Goal: Task Accomplishment & Management: Complete application form

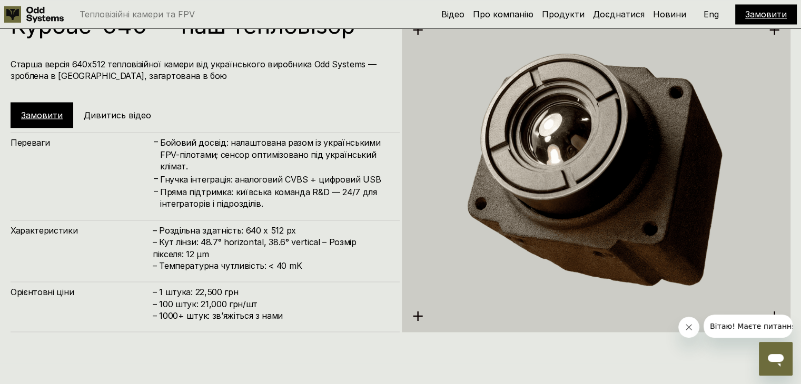
scroll to position [1896, 0]
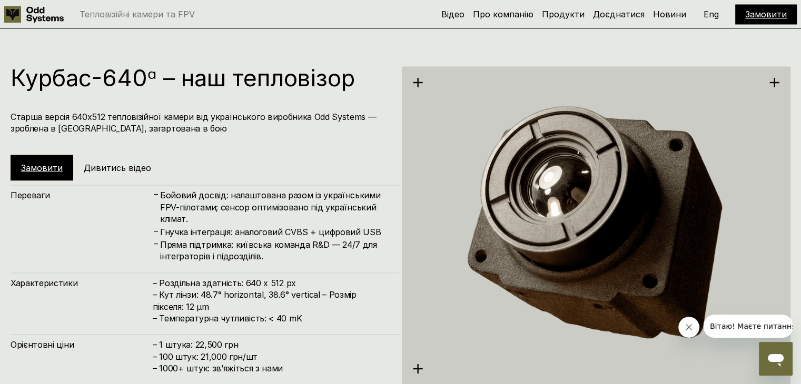
click at [37, 166] on link "Замовити" at bounding box center [42, 167] width 42 height 11
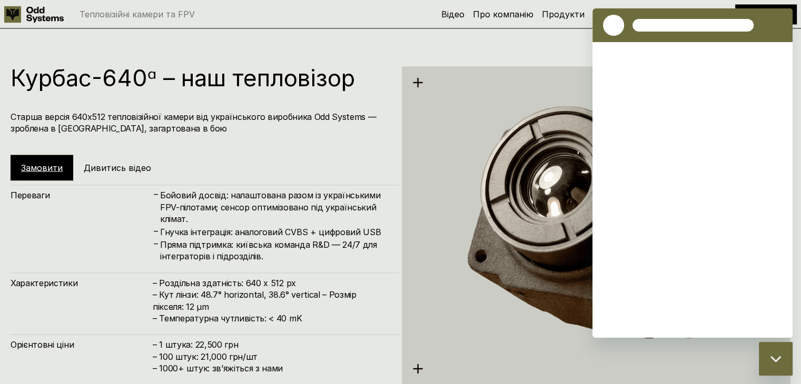
scroll to position [0, 0]
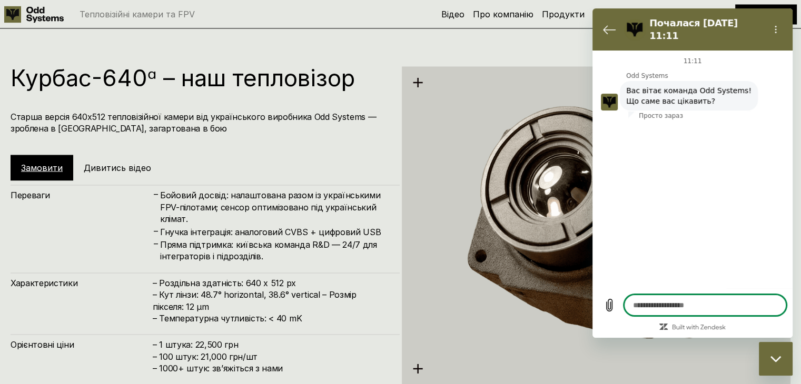
type textarea "*"
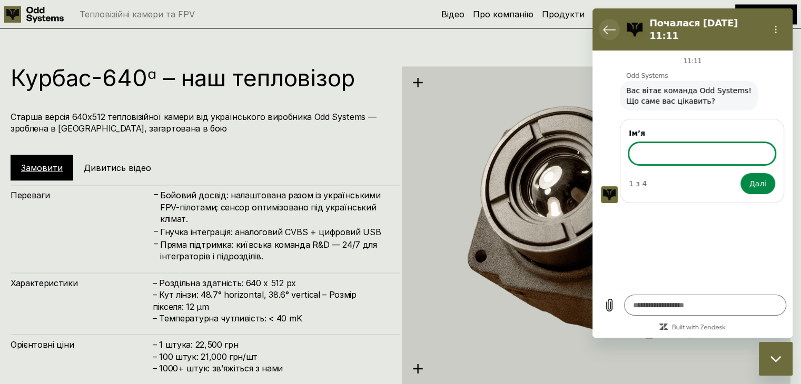
click at [613, 26] on icon "Повернутися до списку розмов" at bounding box center [609, 29] width 13 height 13
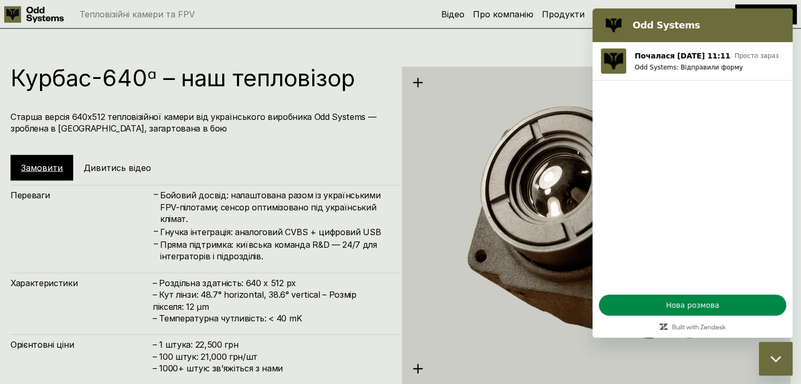
click at [518, 62] on div "Курбас-640ᵅ – наш тепловізор Старша версія 640х512 тепловізійної камери від укр…" at bounding box center [400, 224] width 801 height 384
click at [783, 20] on section "Odd Systems" at bounding box center [693, 25] width 200 height 34
click at [549, 39] on div "Курбас-640ᵅ – наш тепловізор Старша версія 640х512 тепловізійної камери від укр…" at bounding box center [400, 224] width 801 height 384
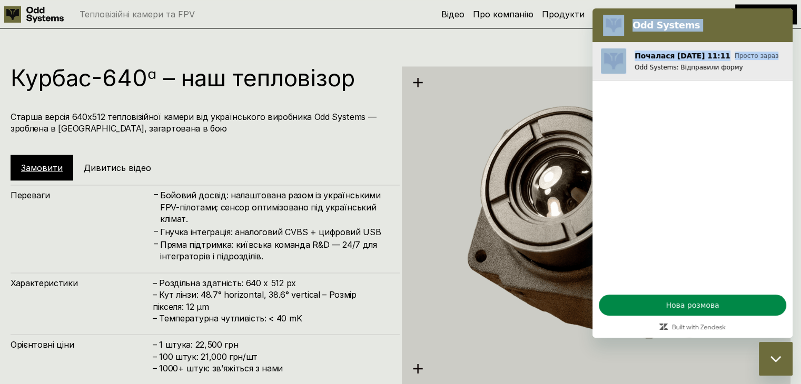
drag, startPoint x: 615, startPoint y: 24, endPoint x: 778, endPoint y: 58, distance: 166.4
click at [778, 60] on div "Odd Systems Почалася 8 жовт. о 11:11 Просто зараз Odd Systems: Відправили форму…" at bounding box center [693, 173] width 200 height 330
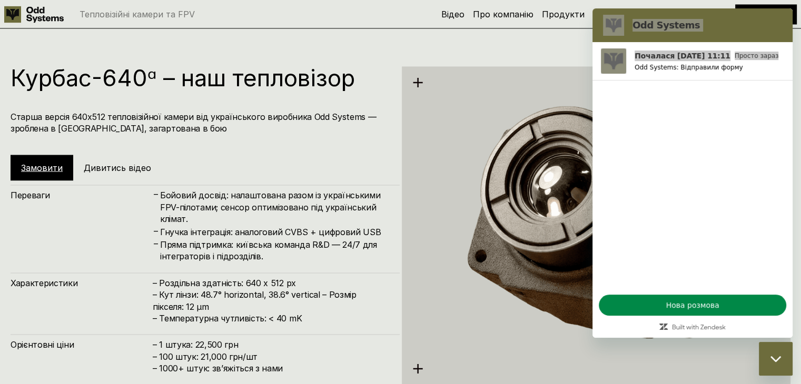
click at [546, 37] on div "Курбас-640ᵅ – наш тепловізор Старша версія 640х512 тепловізійної камери від укр…" at bounding box center [400, 224] width 801 height 384
